Goal: Find specific page/section

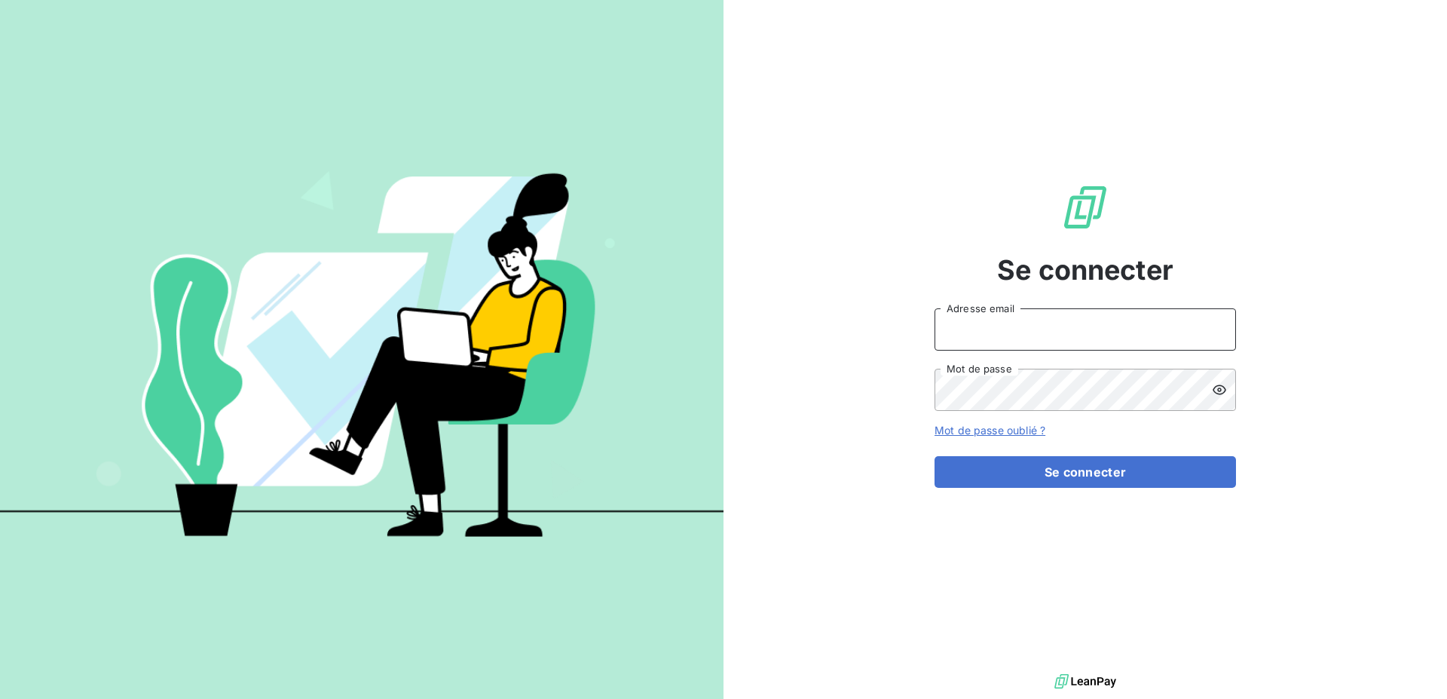
click at [980, 331] on input "Adresse email" at bounding box center [1084, 329] width 301 height 42
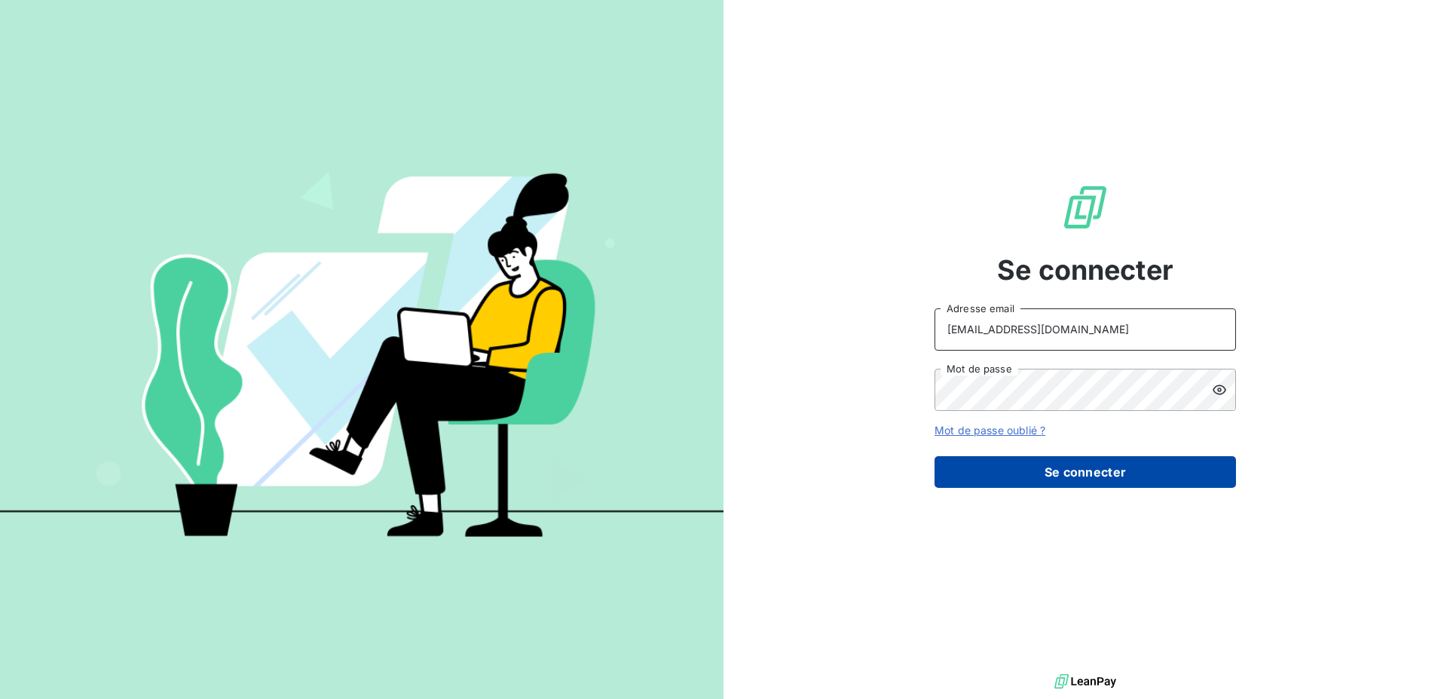
type input "ajestin@newcliptechnics.com"
click at [1027, 463] on button "Se connecter" at bounding box center [1084, 472] width 301 height 32
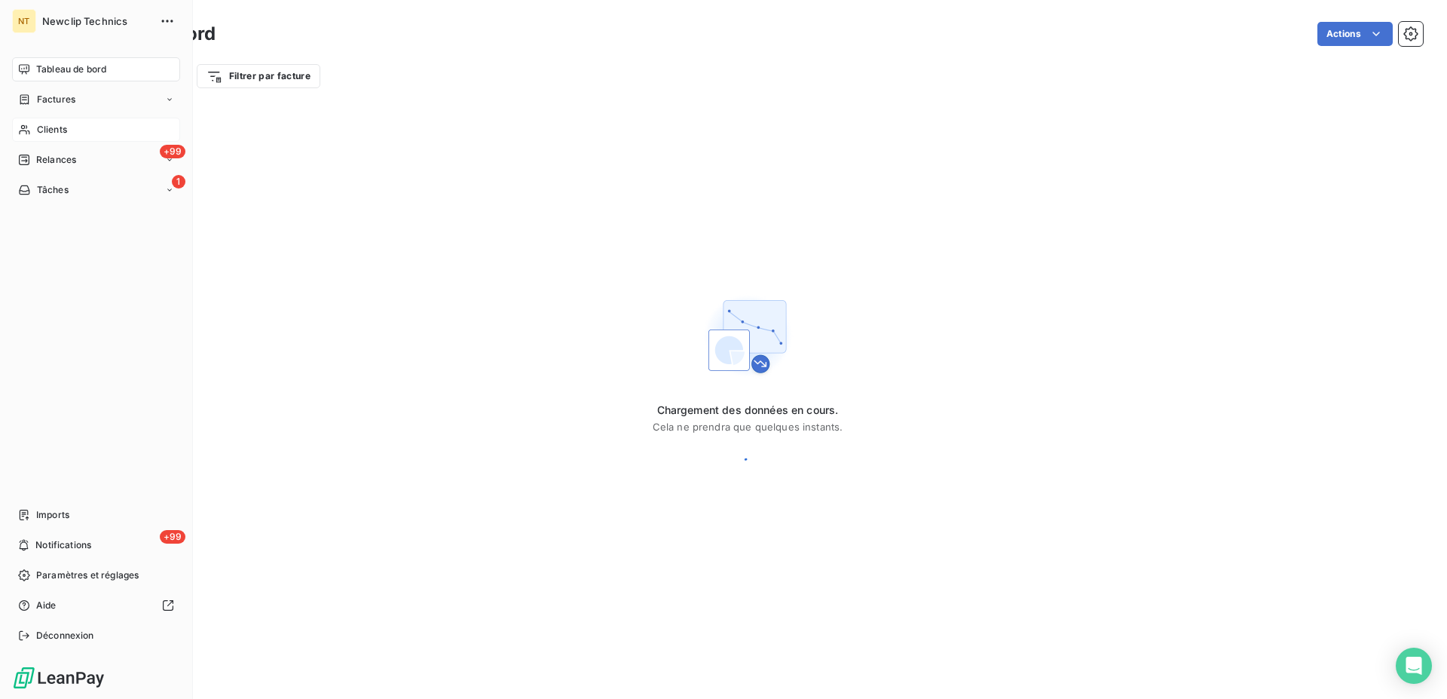
click at [68, 133] on div "Clients" at bounding box center [96, 130] width 168 height 24
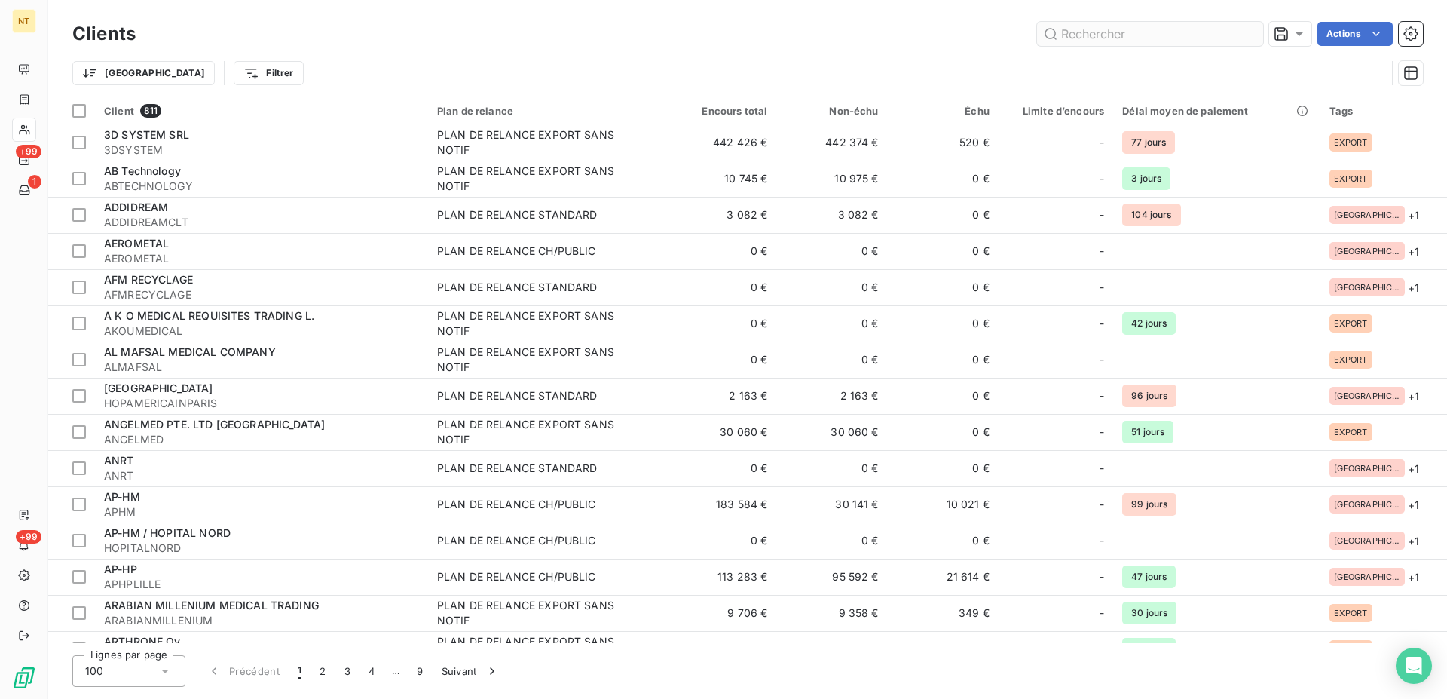
click at [1070, 28] on input "text" at bounding box center [1150, 34] width 226 height 24
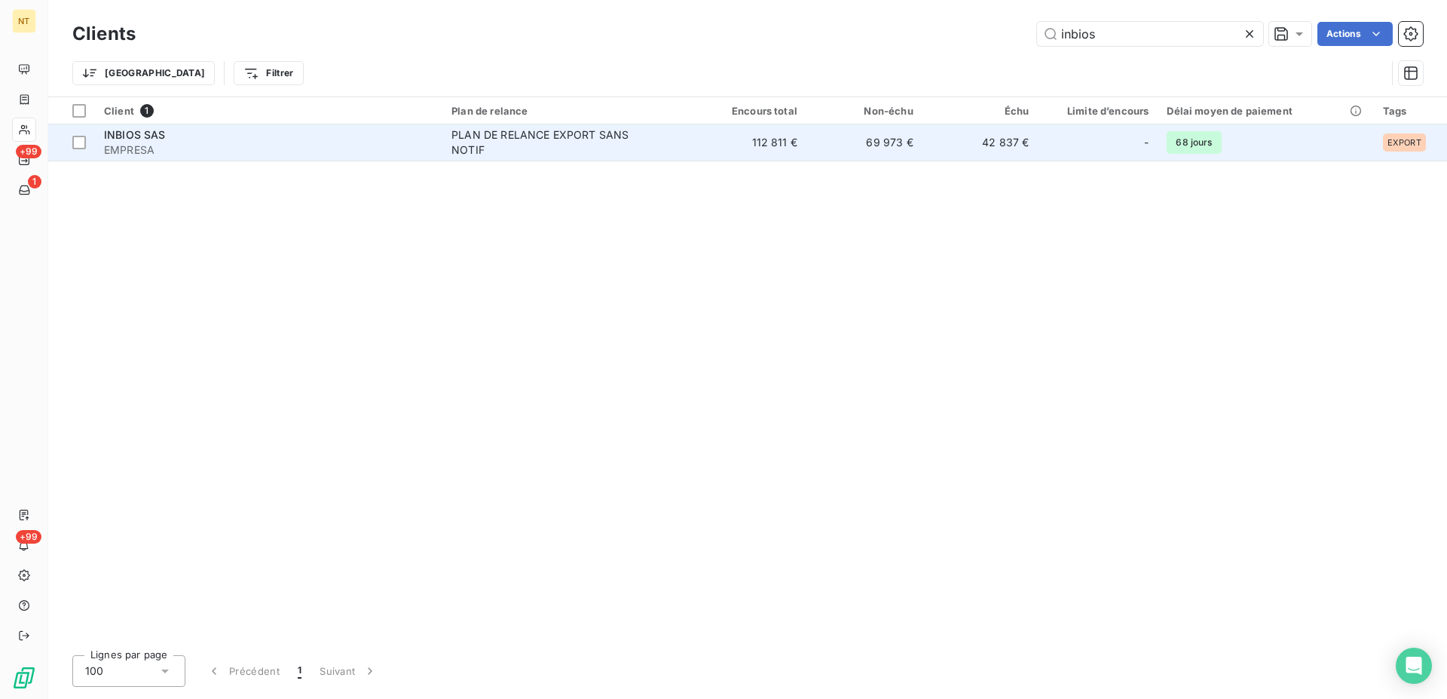
type input "inbios"
click at [595, 154] on div "PLAN DE RELANCE EXPORT SANS NOTIF" at bounding box center [545, 142] width 188 height 30
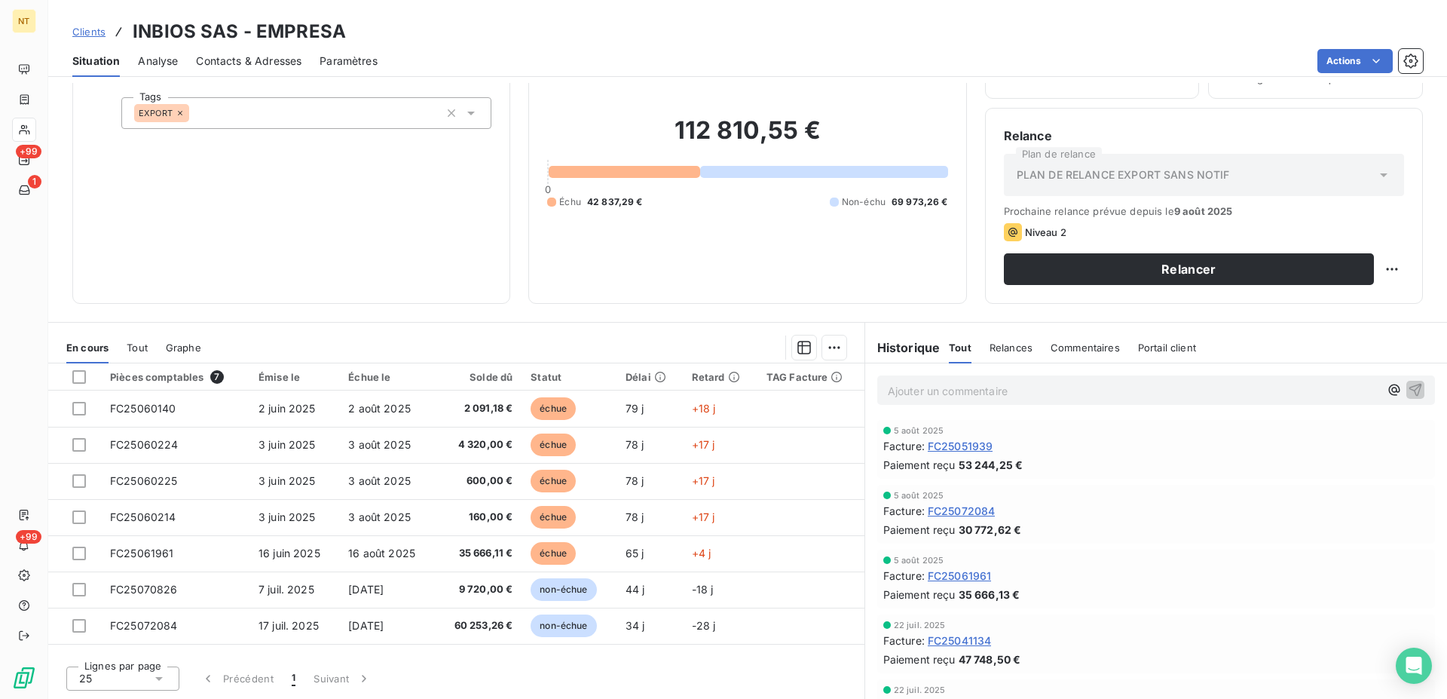
scroll to position [13, 0]
